Goal: Check status: Check status

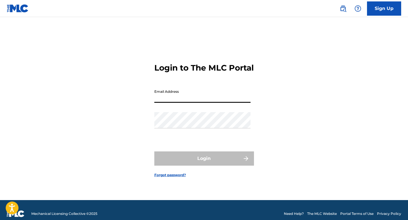
drag, startPoint x: 0, startPoint y: 0, endPoint x: 222, endPoint y: 102, distance: 244.2
click at [222, 102] on input "Email Address" at bounding box center [202, 95] width 96 height 16
type input "[EMAIL_ADDRESS][DOMAIN_NAME]"
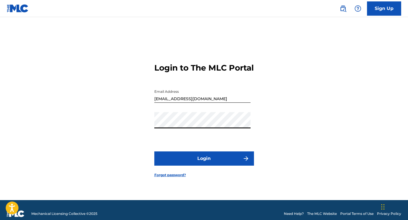
click at [223, 166] on button "Login" at bounding box center [204, 159] width 100 height 14
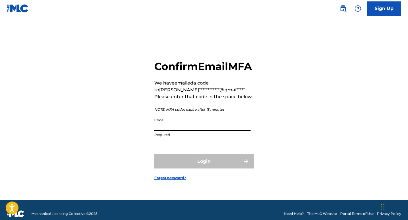
click at [208, 131] on input "Code" at bounding box center [202, 123] width 96 height 16
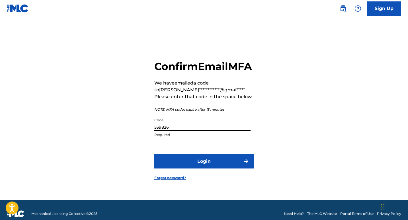
type input "539826"
click at [210, 163] on button "Login" at bounding box center [204, 161] width 100 height 14
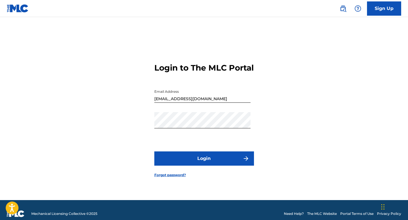
click at [209, 163] on button "Login" at bounding box center [204, 159] width 100 height 14
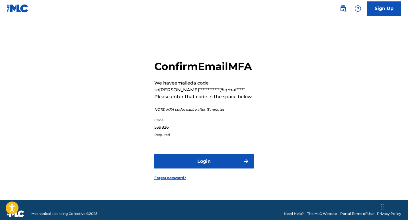
click at [200, 130] on input "539826" at bounding box center [202, 123] width 96 height 16
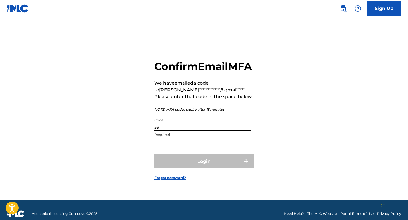
type input "5"
click at [200, 130] on input "Code" at bounding box center [202, 123] width 96 height 16
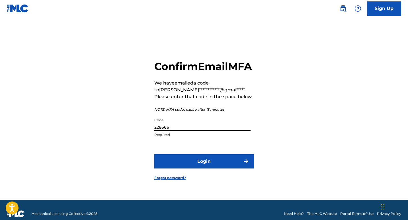
type input "228666"
click at [203, 167] on button "Login" at bounding box center [204, 161] width 100 height 14
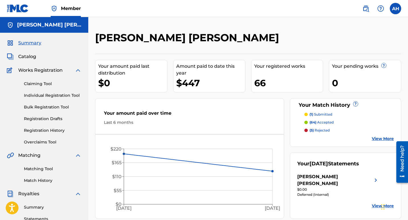
click at [337, 49] on div "[PERSON_NAME] [PERSON_NAME] Your amount paid last distribution $0 Amount paid t…" at bounding box center [248, 125] width 306 height 188
click at [37, 57] on div "Catalog" at bounding box center [44, 56] width 75 height 7
click at [25, 58] on span "Catalog" at bounding box center [27, 56] width 18 height 7
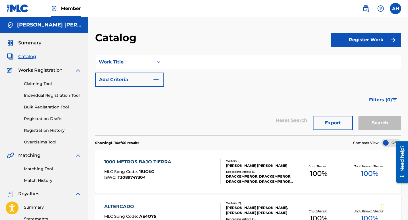
scroll to position [28, 0]
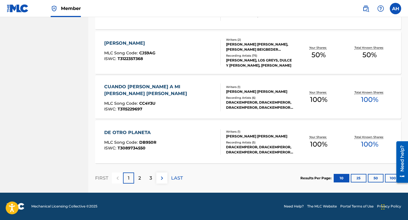
click at [390, 181] on button "100" at bounding box center [393, 178] width 16 height 9
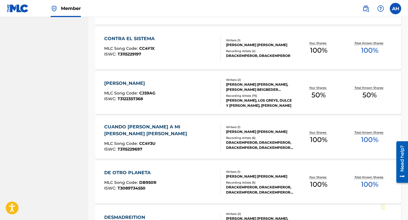
scroll to position [0, 0]
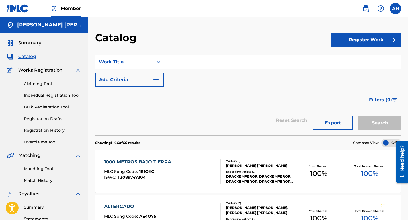
click at [34, 42] on span "Summary" at bounding box center [29, 43] width 23 height 7
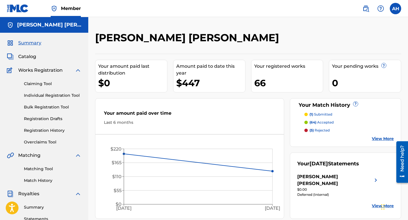
click at [324, 121] on p "(64) accepted" at bounding box center [322, 122] width 24 height 5
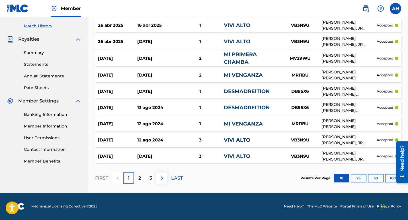
scroll to position [69, 0]
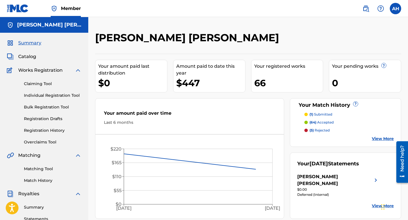
click at [320, 132] on p "(5) rejected" at bounding box center [320, 130] width 20 height 5
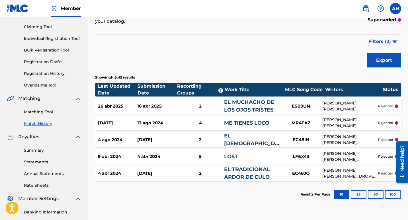
scroll to position [85, 0]
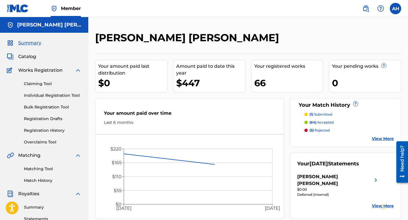
click at [320, 116] on p "(1) submitted" at bounding box center [321, 114] width 23 height 5
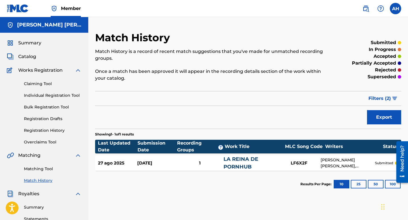
click at [56, 128] on link "Registration History" at bounding box center [53, 131] width 58 height 6
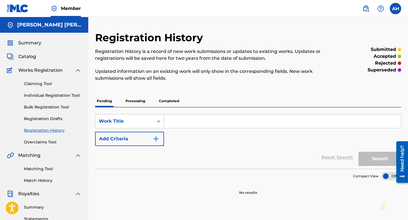
click at [138, 103] on p "Processing" at bounding box center [135, 101] width 23 height 12
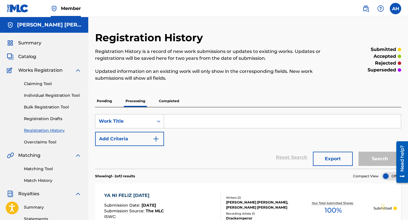
click at [35, 41] on span "Summary" at bounding box center [29, 43] width 23 height 7
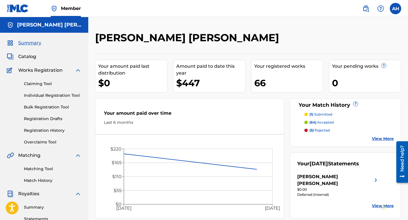
click at [398, 7] on label at bounding box center [395, 8] width 11 height 11
click at [396, 9] on input "AH [PERSON_NAME] [PERSON_NAME] [EMAIL_ADDRESS][DOMAIN_NAME] Notification Prefer…" at bounding box center [396, 9] width 0 height 0
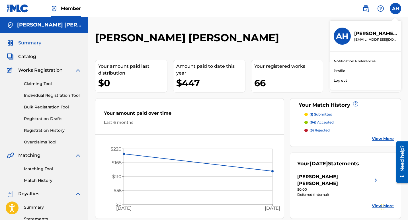
click at [342, 80] on p "Log out" at bounding box center [340, 80] width 13 height 5
click at [396, 9] on input "AH [PERSON_NAME] [PERSON_NAME] [EMAIL_ADDRESS][DOMAIN_NAME] Notification Prefer…" at bounding box center [396, 9] width 0 height 0
